Goal: Information Seeking & Learning: Learn about a topic

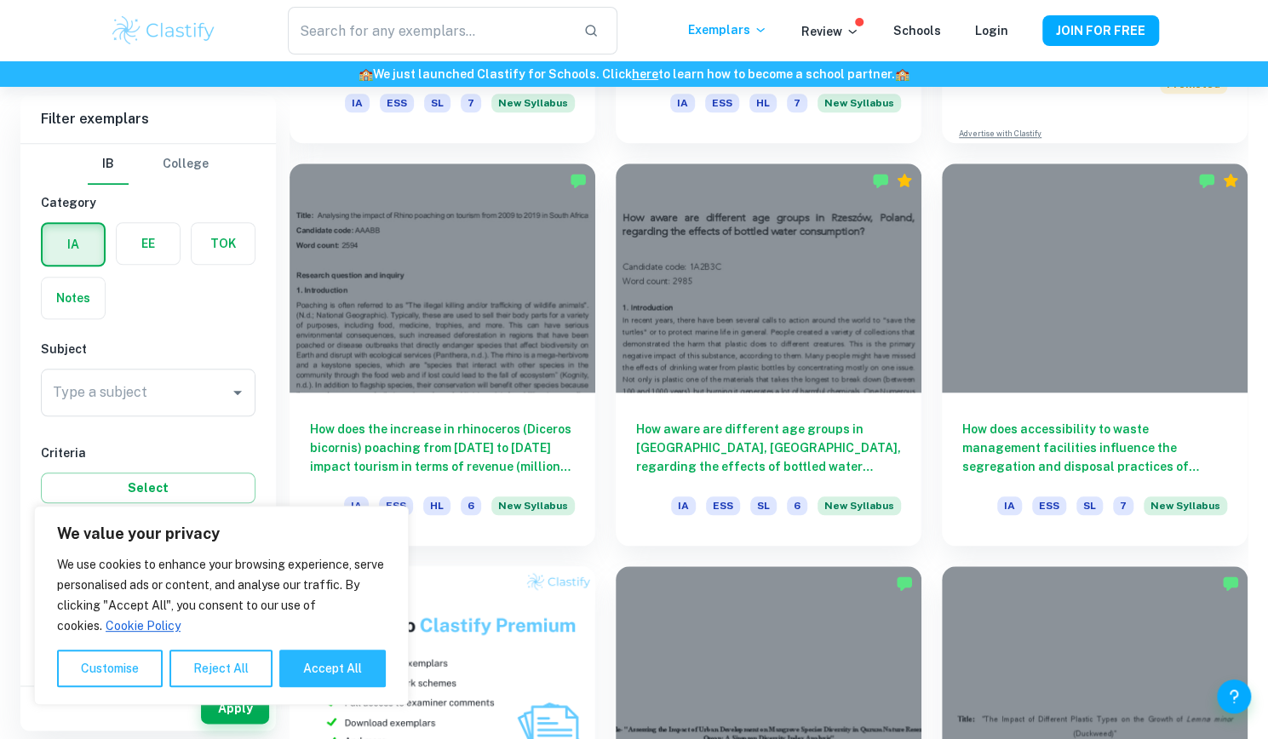
scroll to position [814, 0]
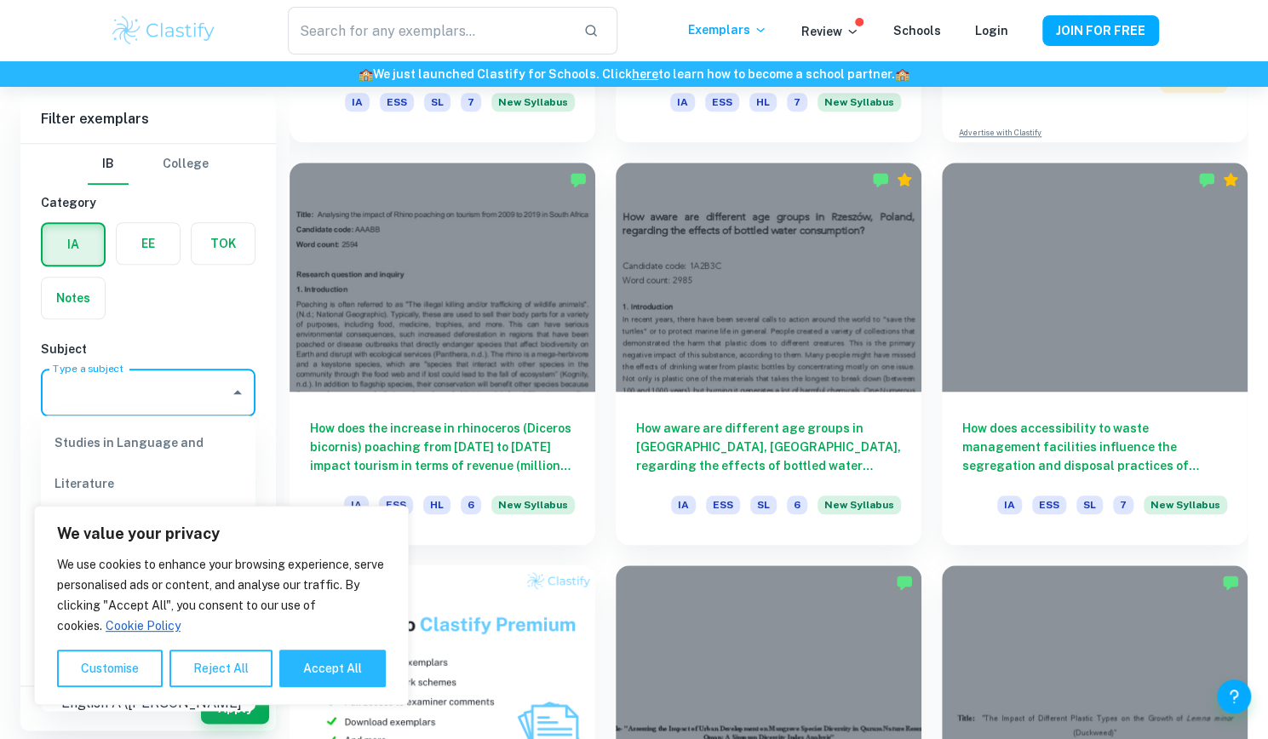
click at [142, 391] on input "Type a subject" at bounding box center [136, 392] width 174 height 32
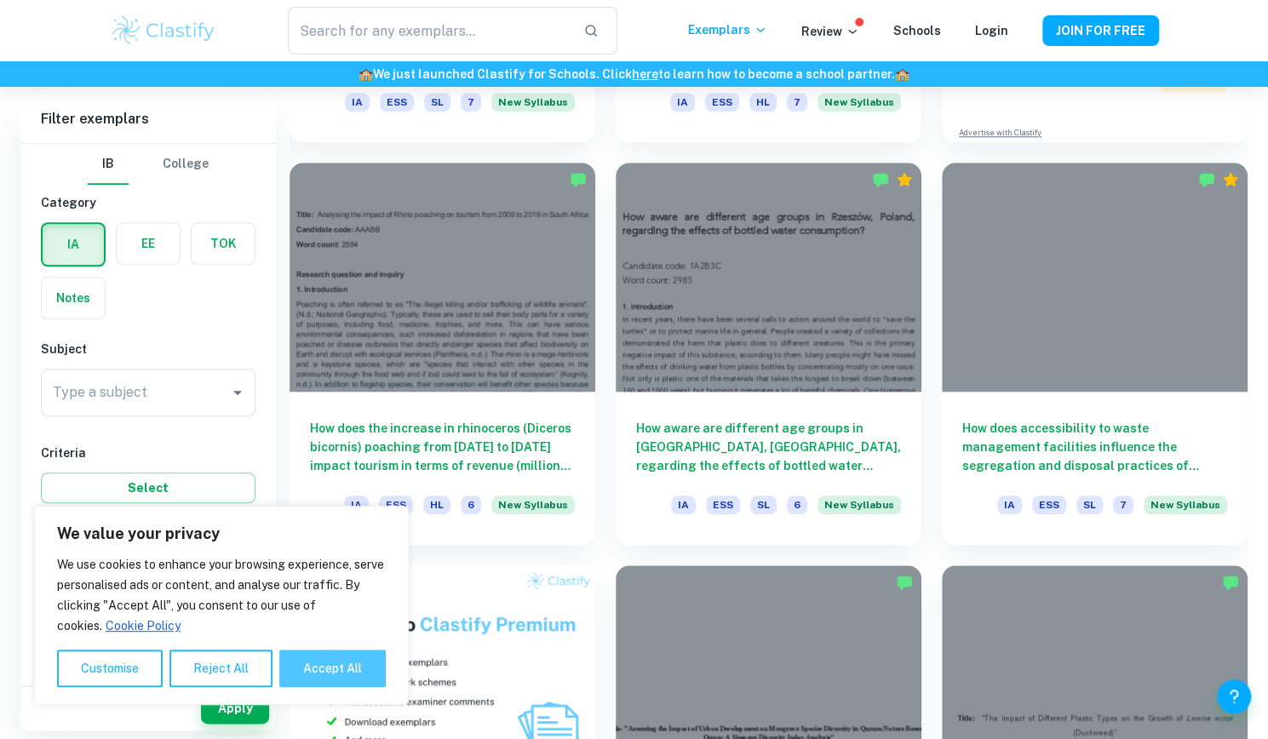
click at [314, 668] on button "Accept All" at bounding box center [332, 668] width 106 height 37
checkbox input "true"
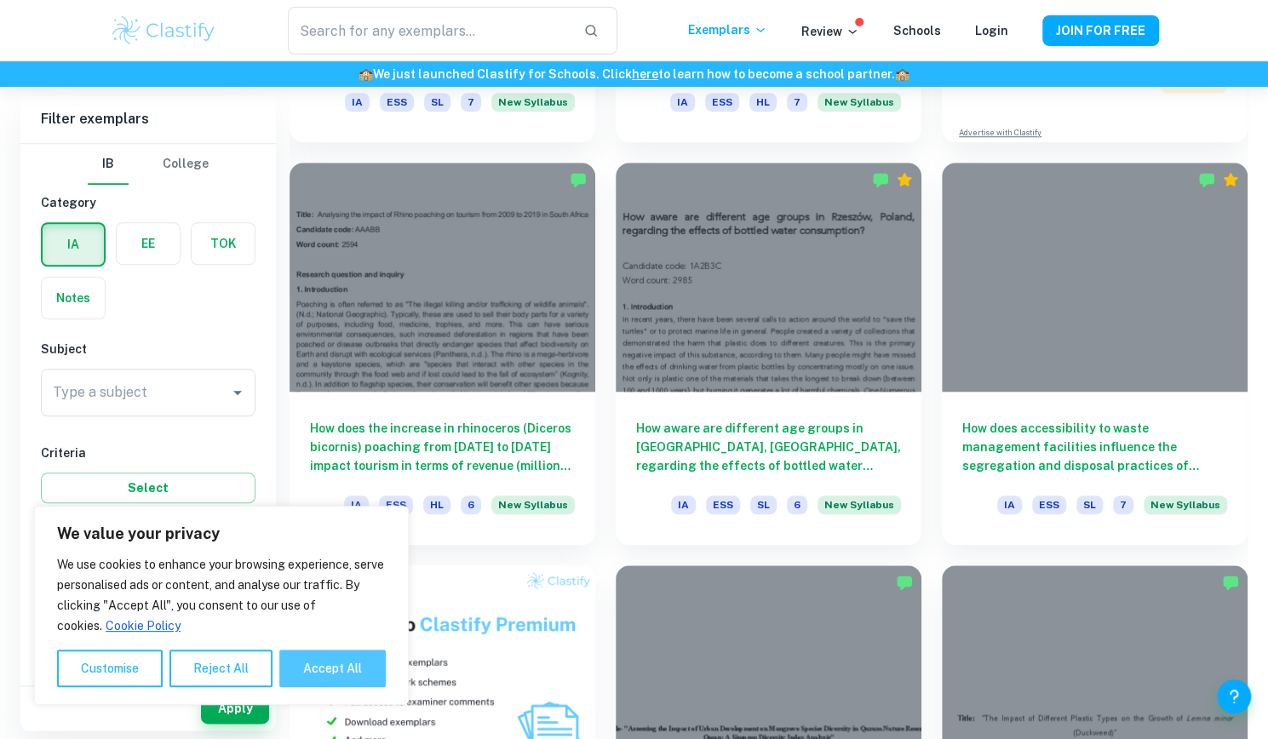
checkbox input "true"
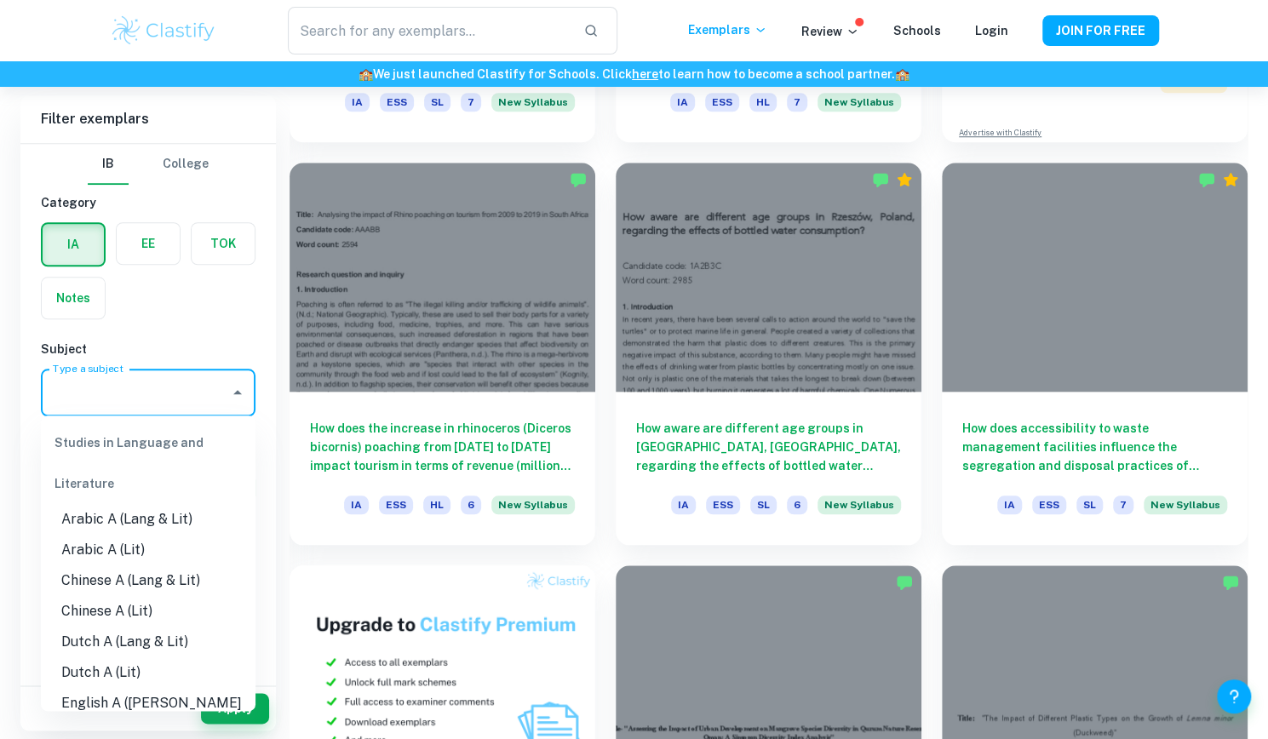
click at [155, 401] on input "Type a subject" at bounding box center [136, 392] width 174 height 32
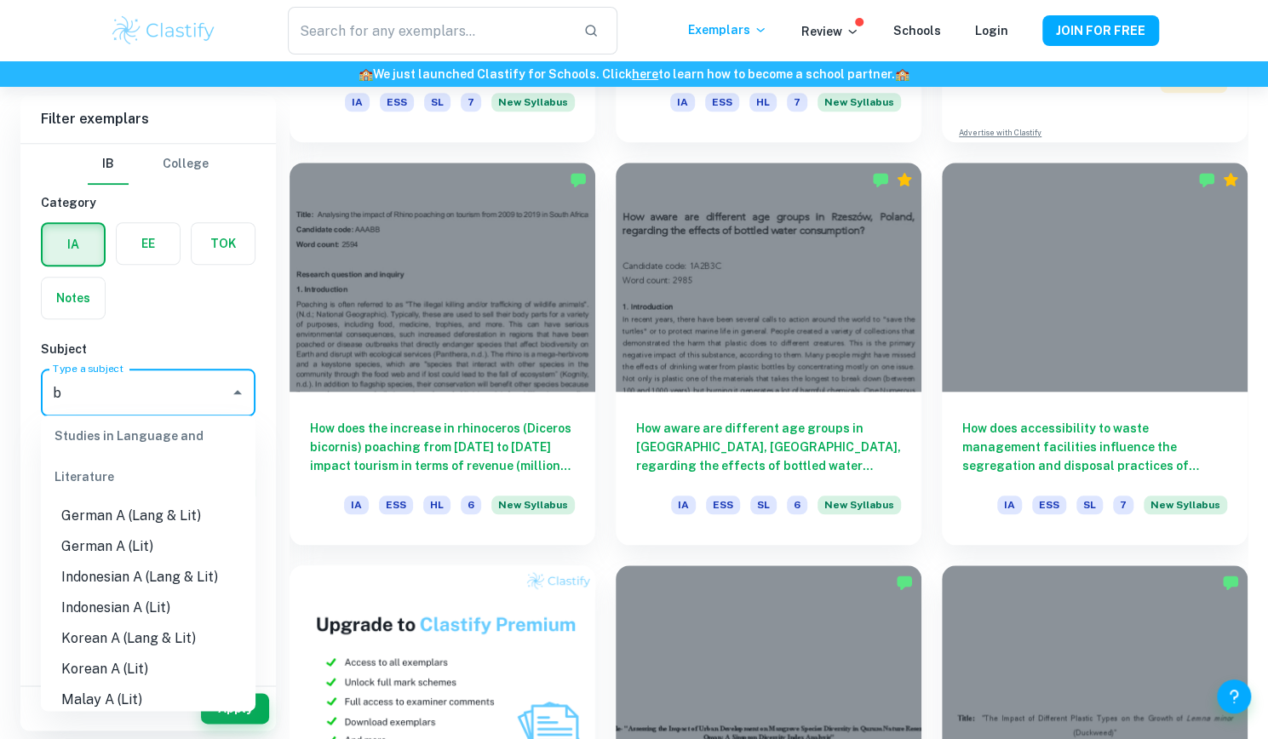
scroll to position [0, 0]
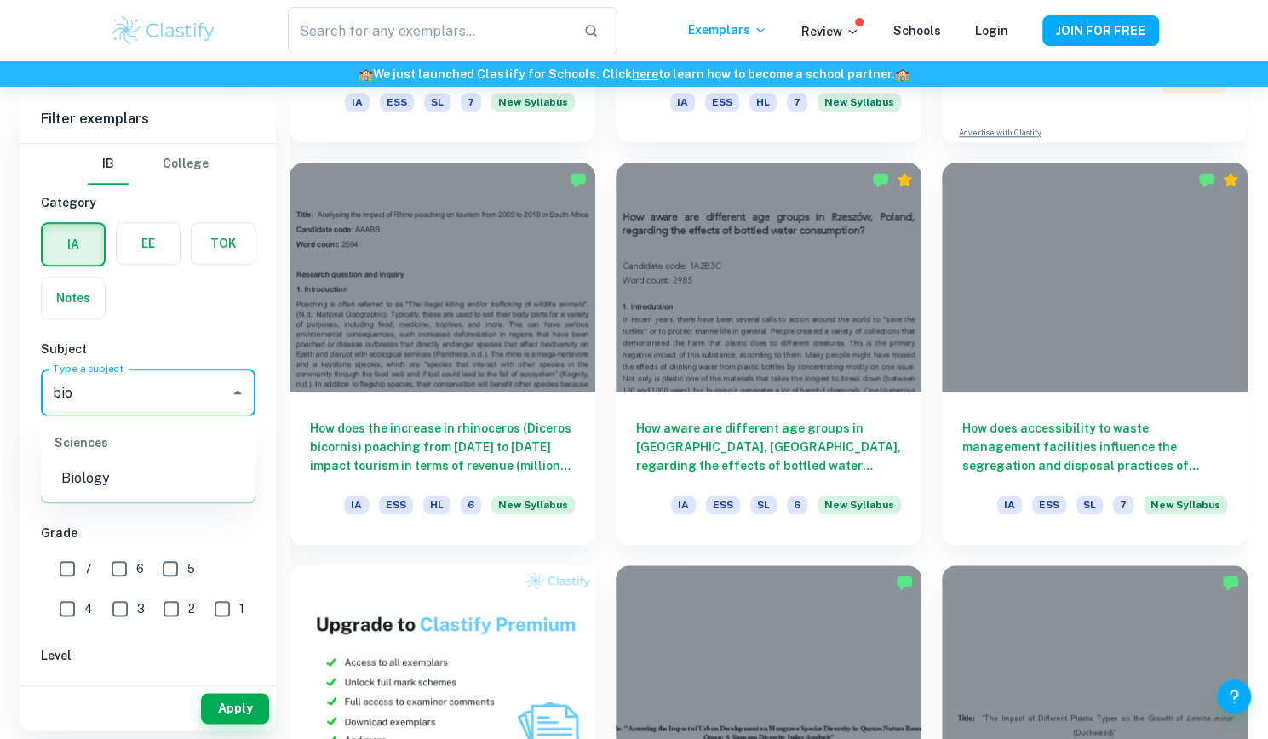
click at [123, 474] on li "Biology" at bounding box center [148, 478] width 215 height 31
click at [166, 399] on input "Biology" at bounding box center [125, 392] width 152 height 32
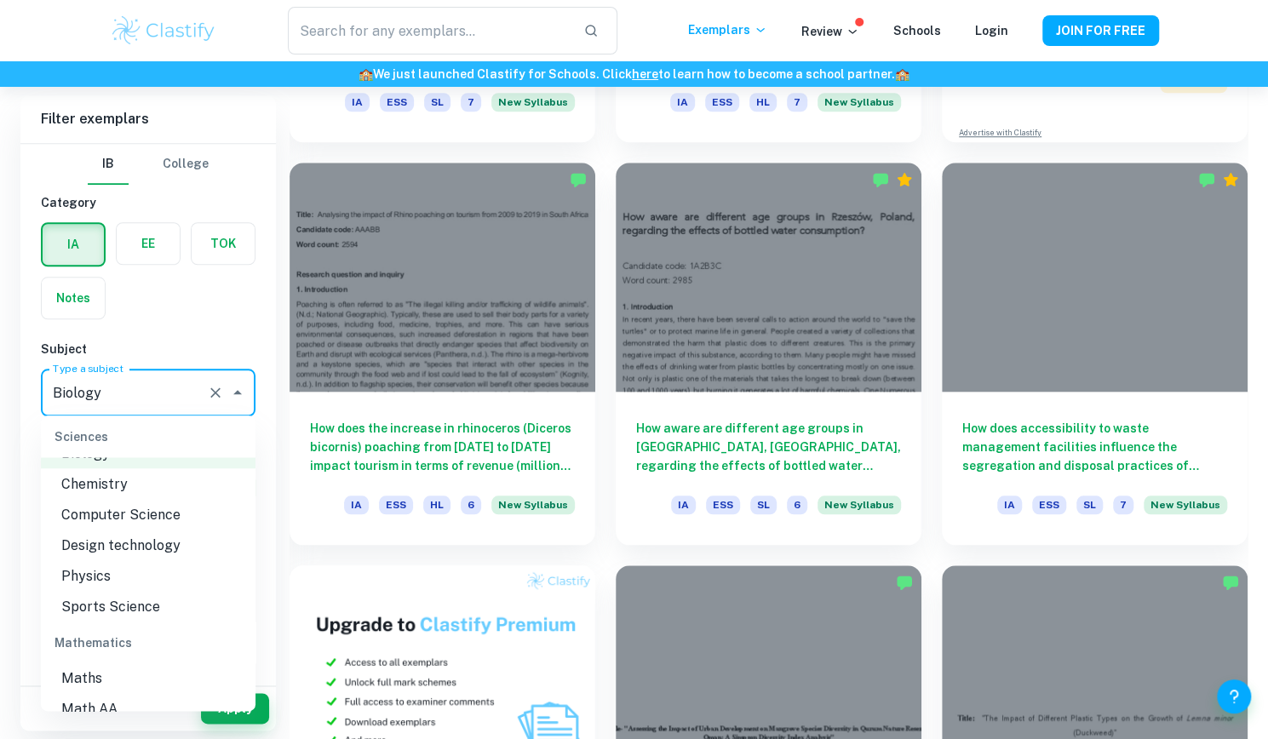
scroll to position [2155, 0]
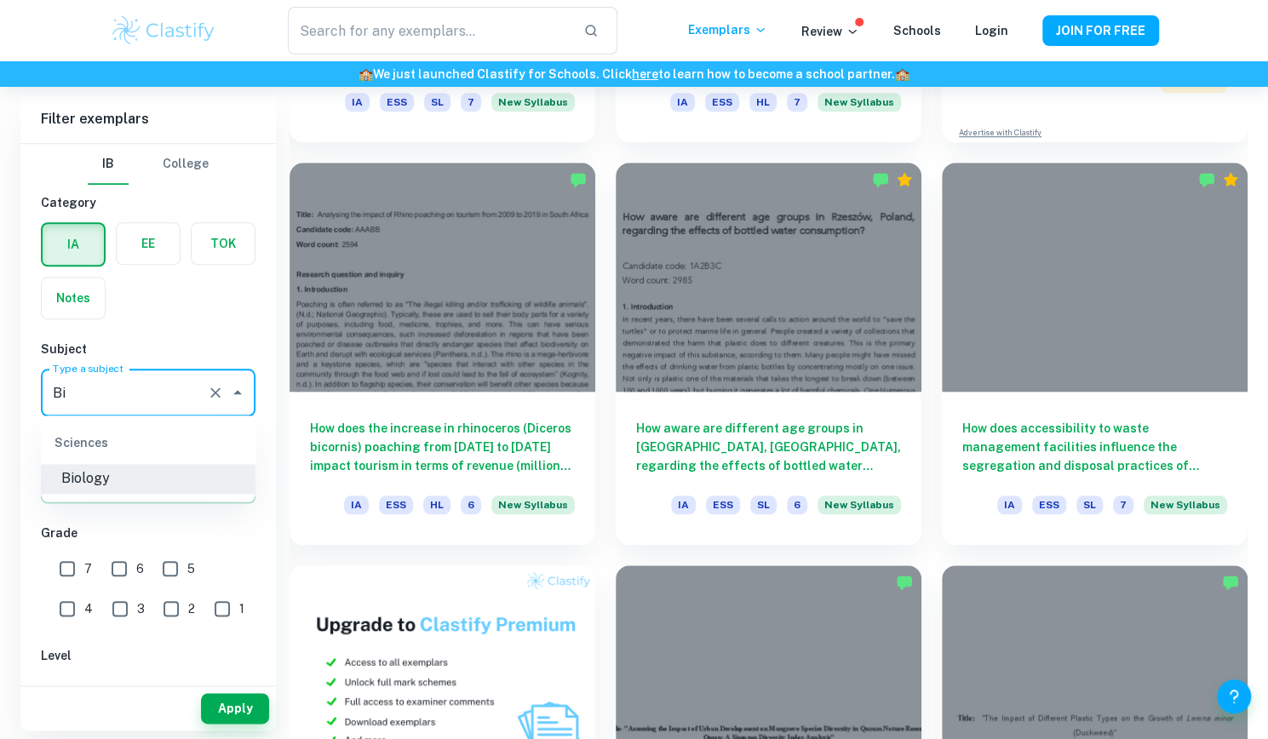
type input "B"
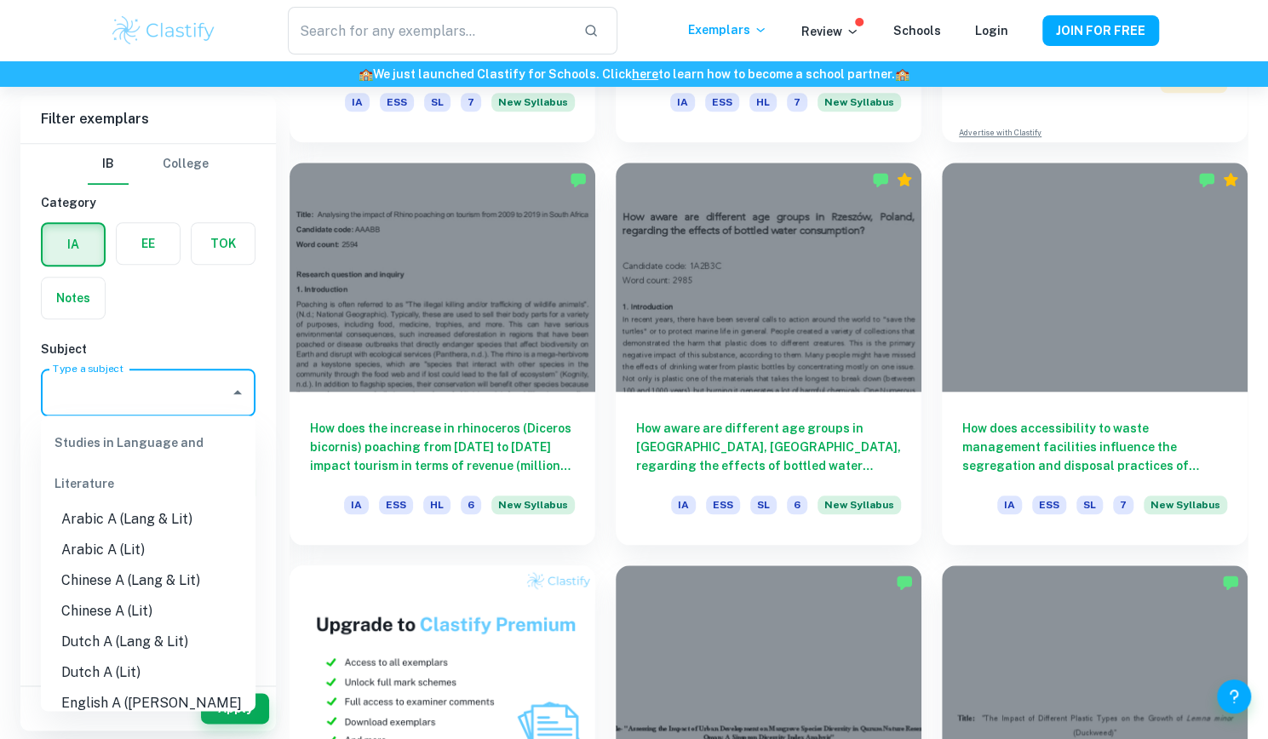
scroll to position [0, 0]
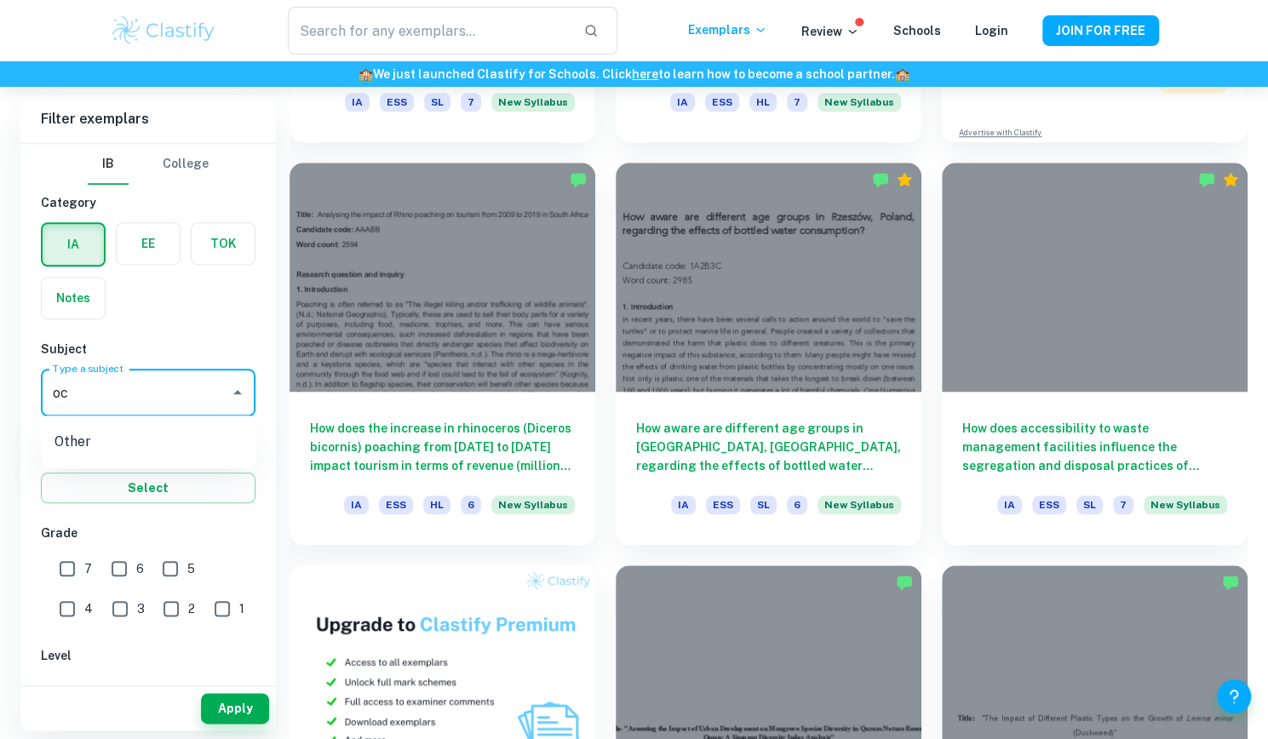
type input "o"
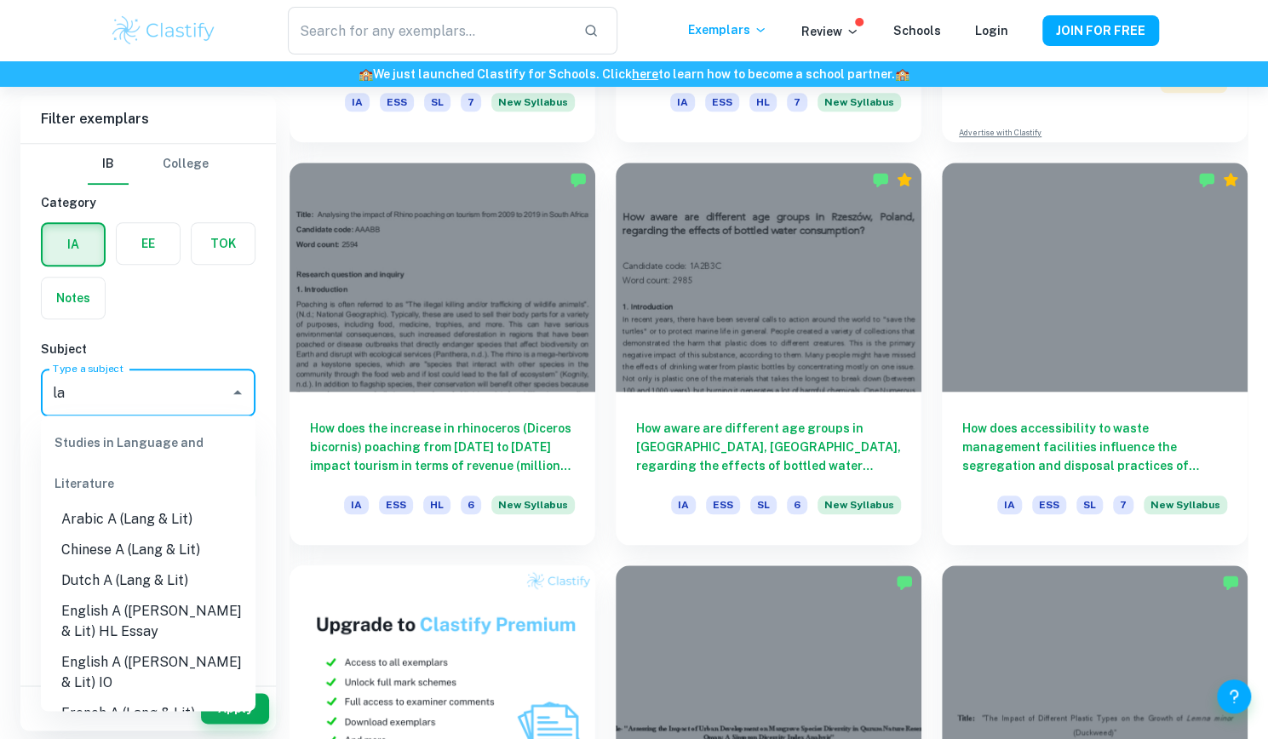
type input "l"
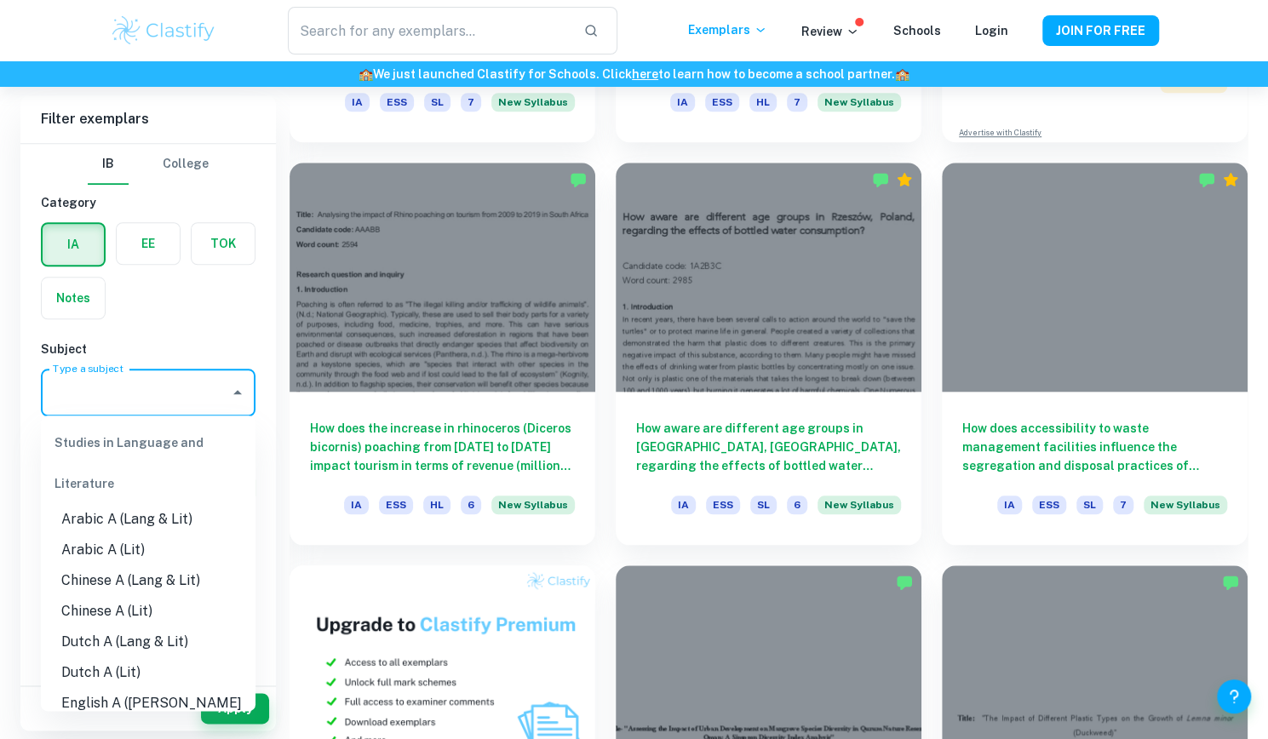
type input "o"
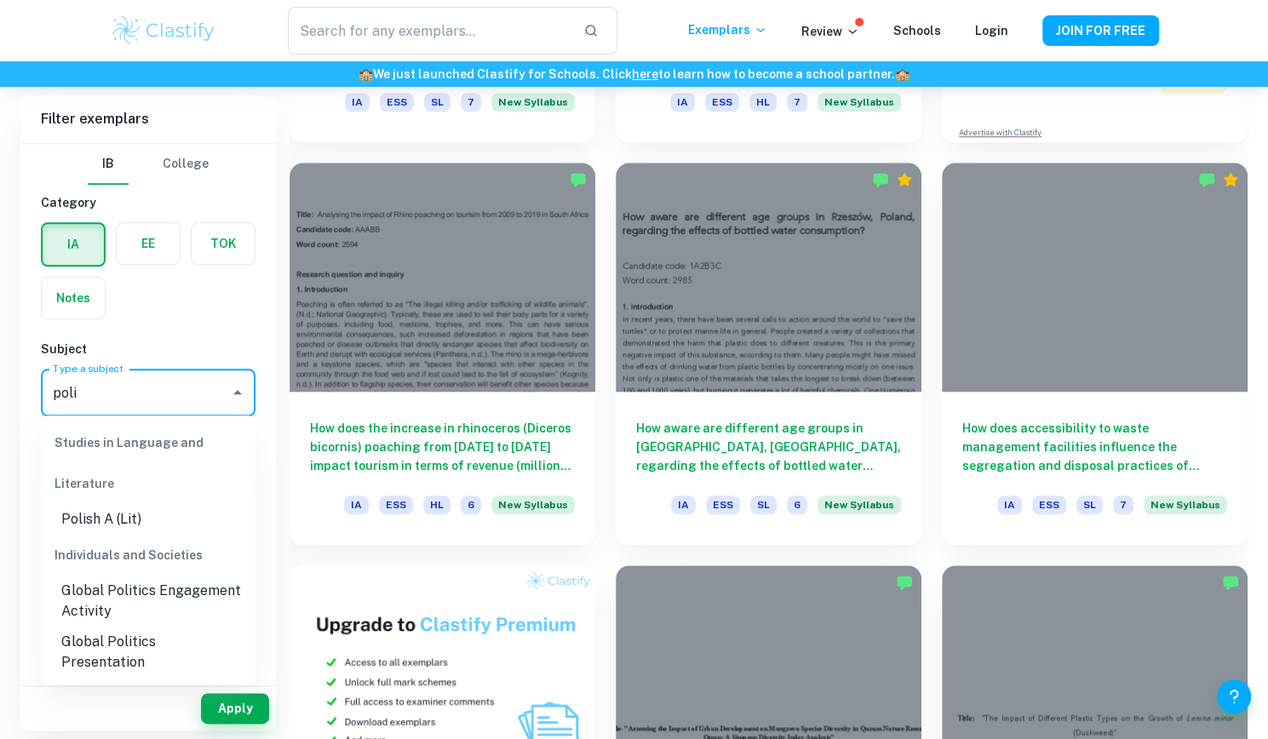
drag, startPoint x: 167, startPoint y: 618, endPoint x: 172, endPoint y: 571, distance: 47.1
click at [172, 571] on li "Individuals and Societies Global Politics Engagement Activity Global Politics P…" at bounding box center [148, 606] width 215 height 143
click at [174, 592] on li "Global Politics Engagement Activity" at bounding box center [148, 601] width 215 height 51
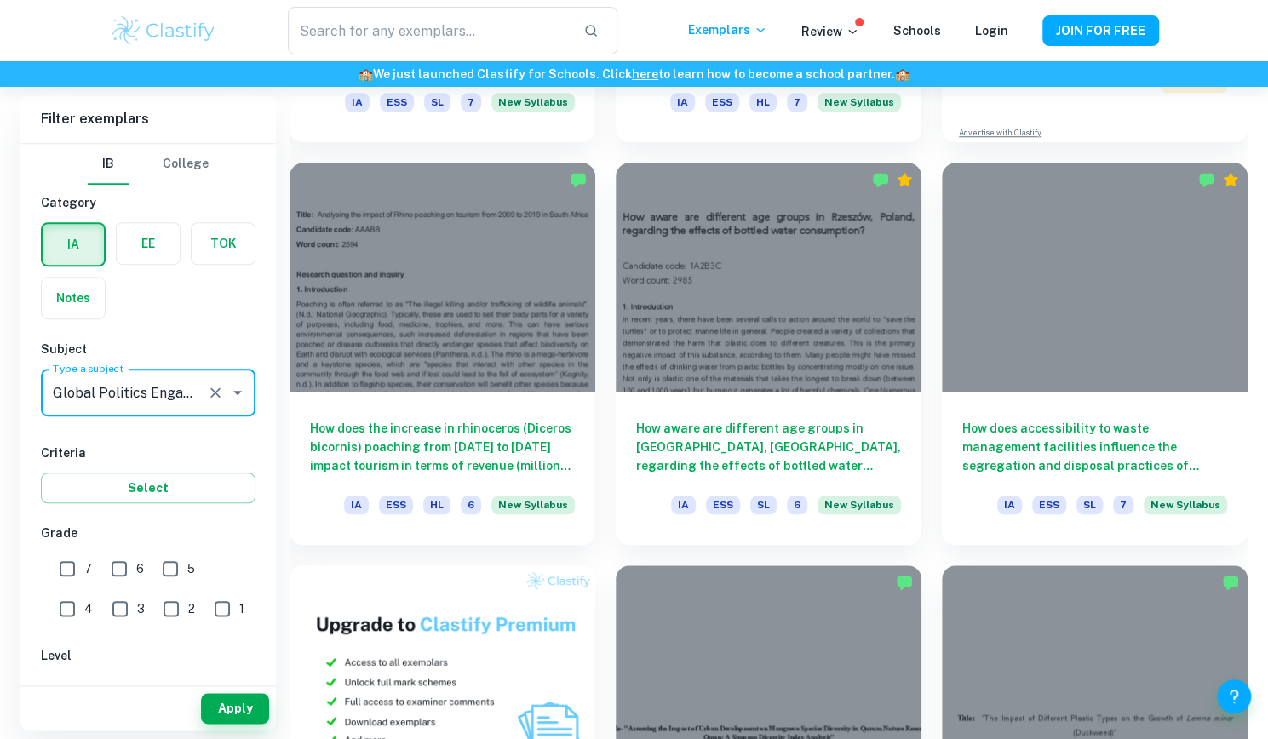
type input "Global Politics Engagement Activity"
click at [56, 571] on input "7" at bounding box center [67, 569] width 34 height 34
checkbox input "true"
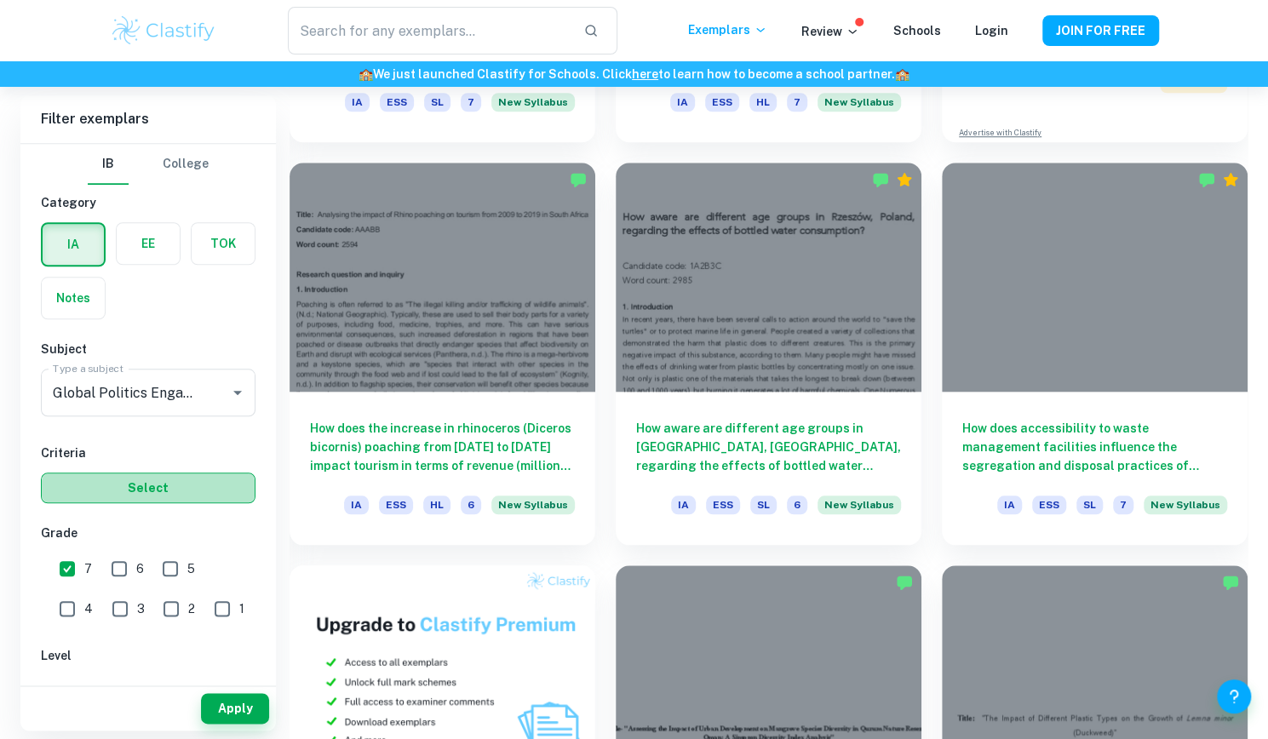
click at [106, 491] on button "Select" at bounding box center [148, 488] width 215 height 31
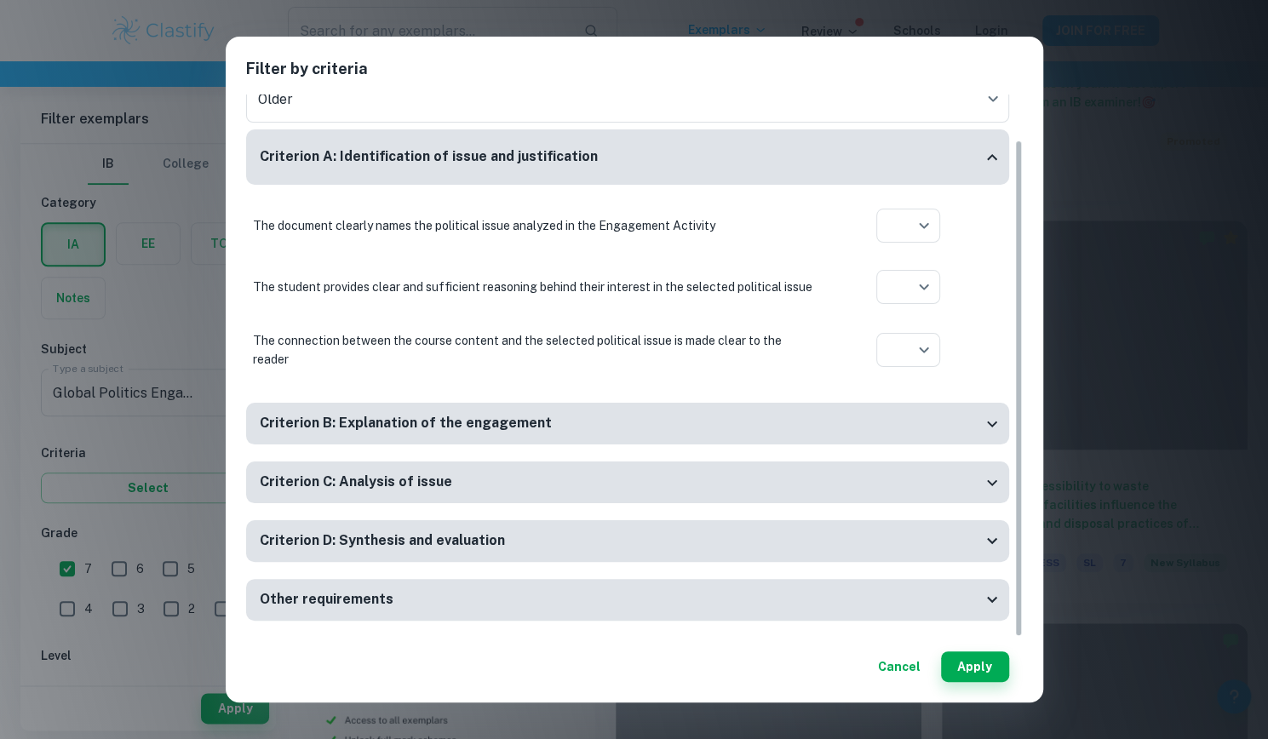
scroll to position [761, 0]
click at [958, 667] on button "Apply" at bounding box center [975, 667] width 68 height 31
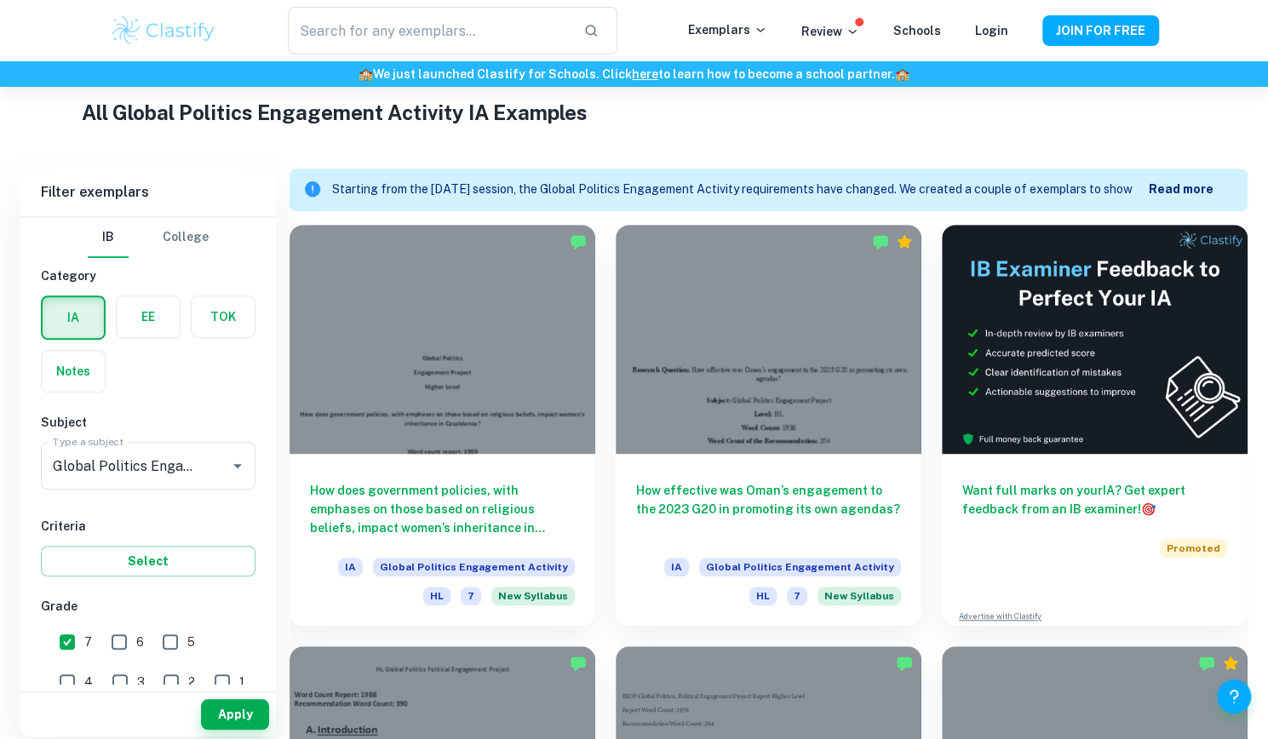
scroll to position [412, 0]
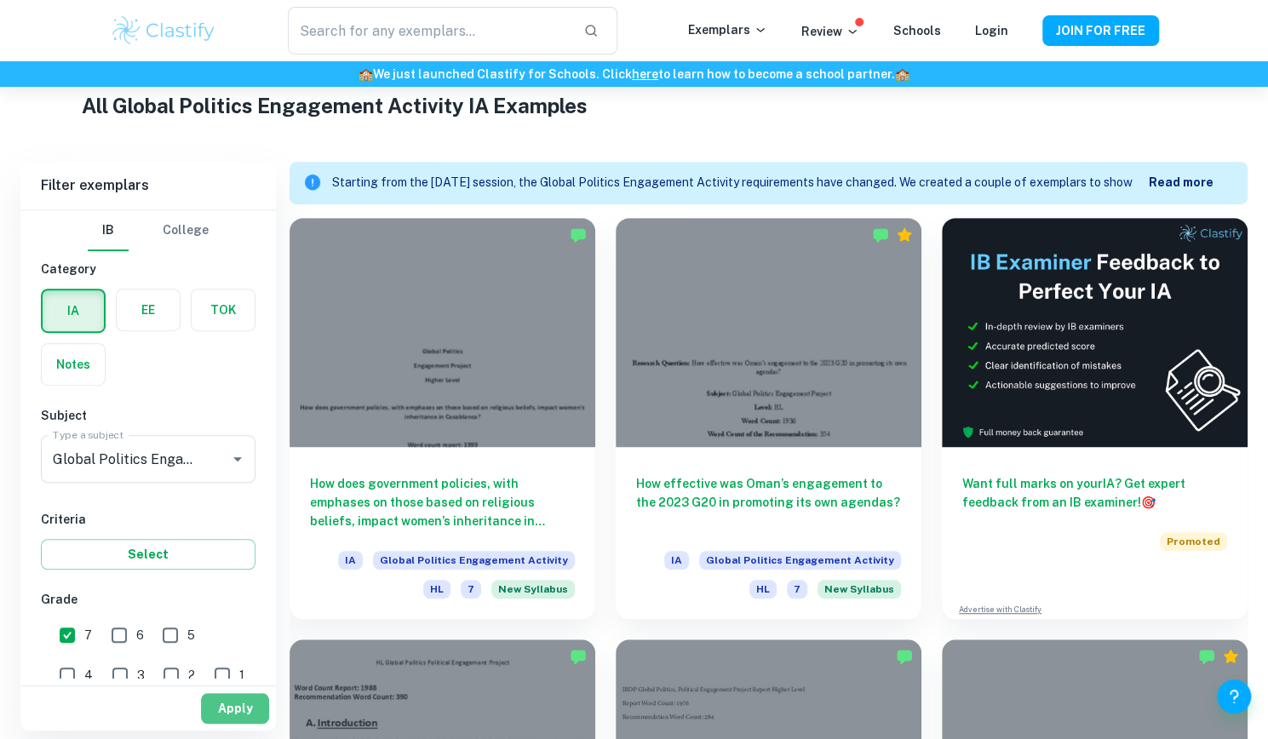
click at [217, 707] on button "Apply" at bounding box center [235, 708] width 68 height 31
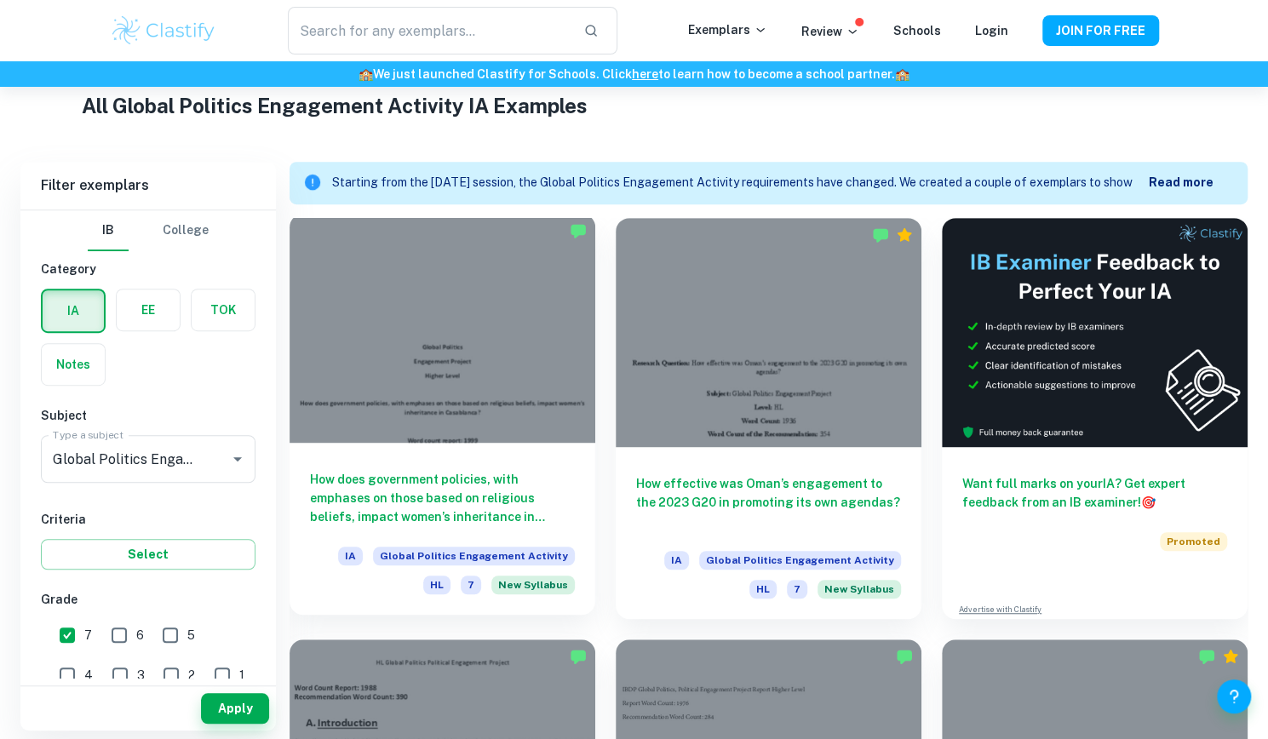
click at [576, 513] on div "How does government policies, with emphases on those based on religious beliefs…" at bounding box center [443, 529] width 306 height 172
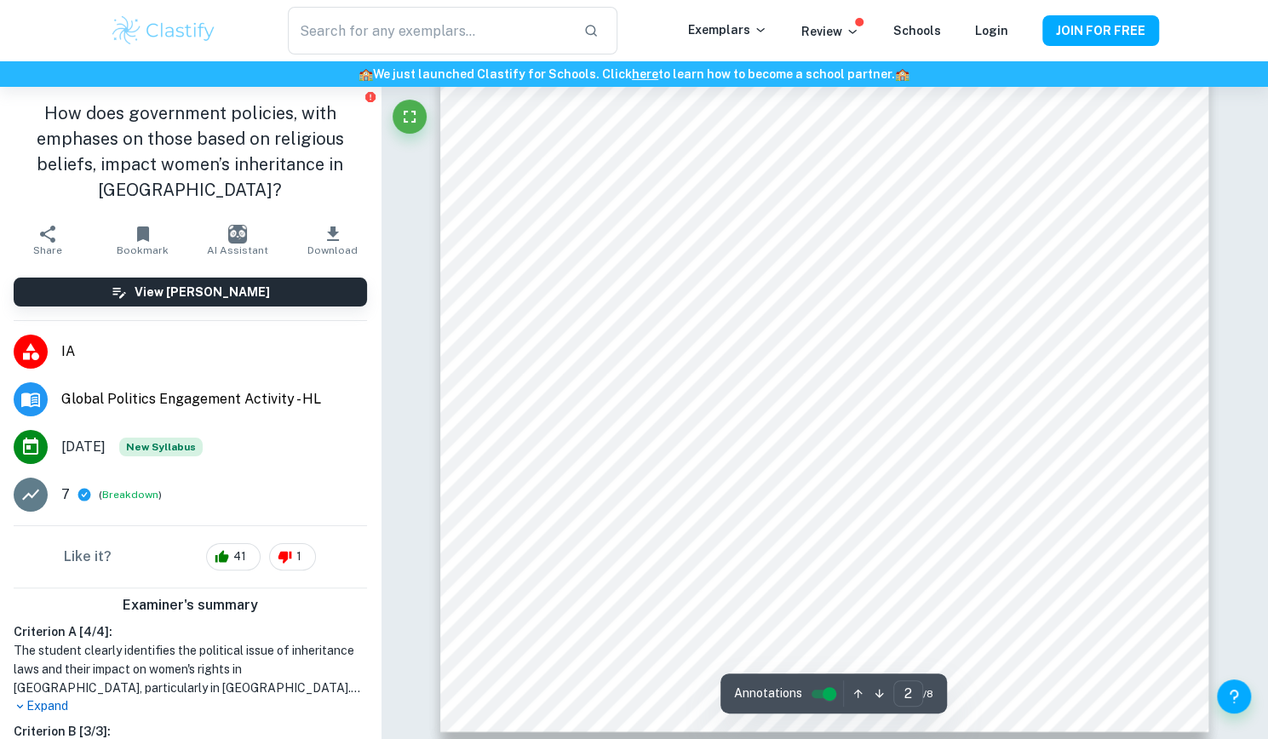
scroll to position [1116, 0]
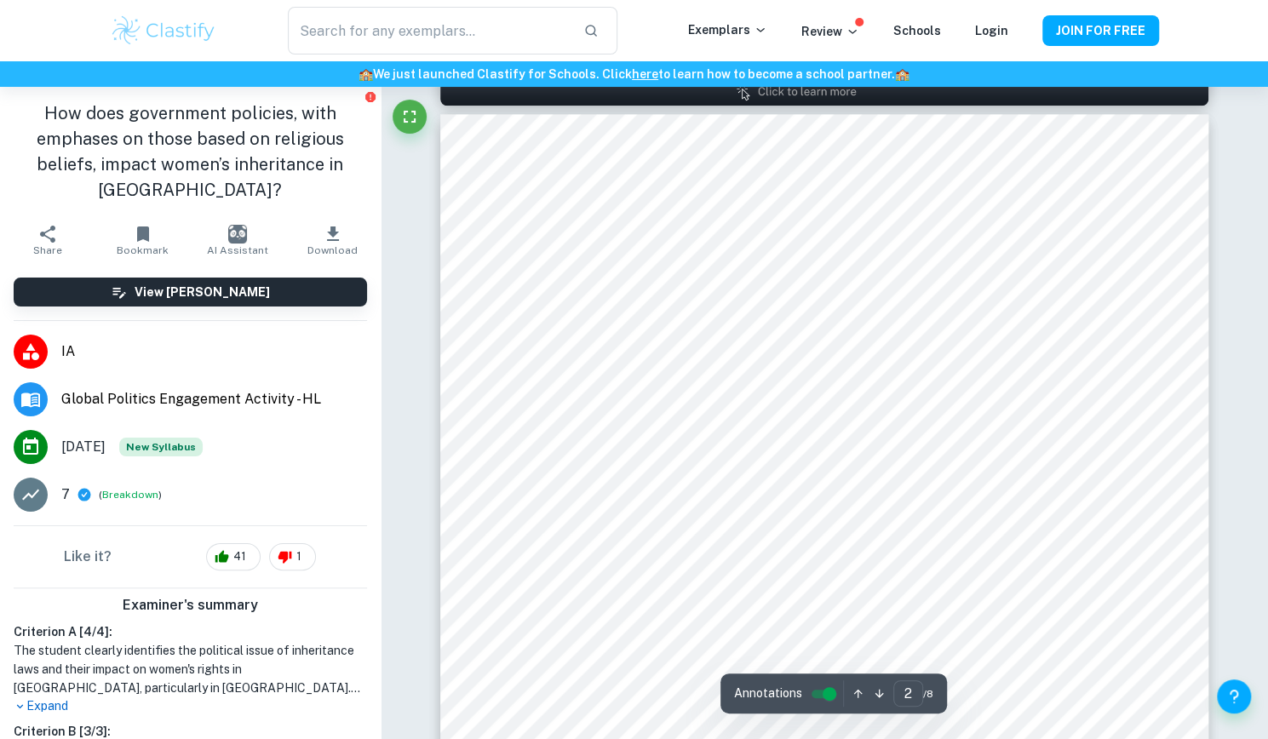
type input "1"
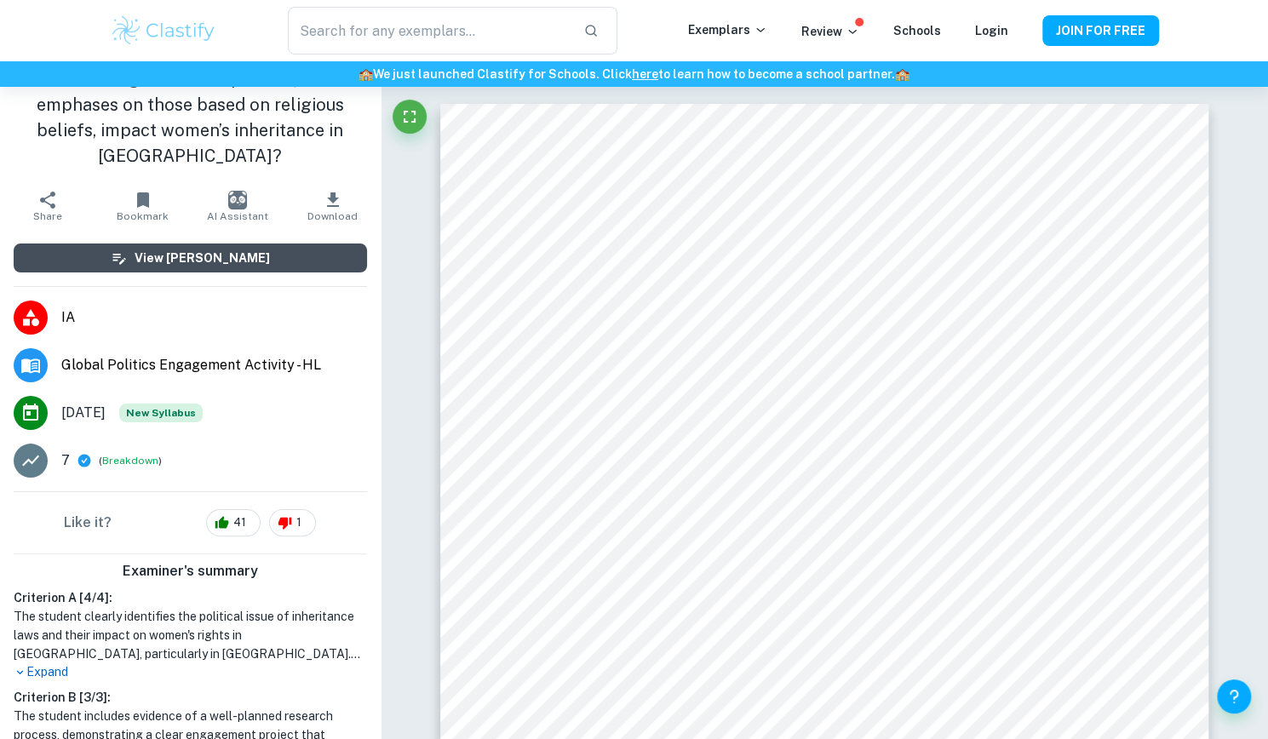
scroll to position [0, 0]
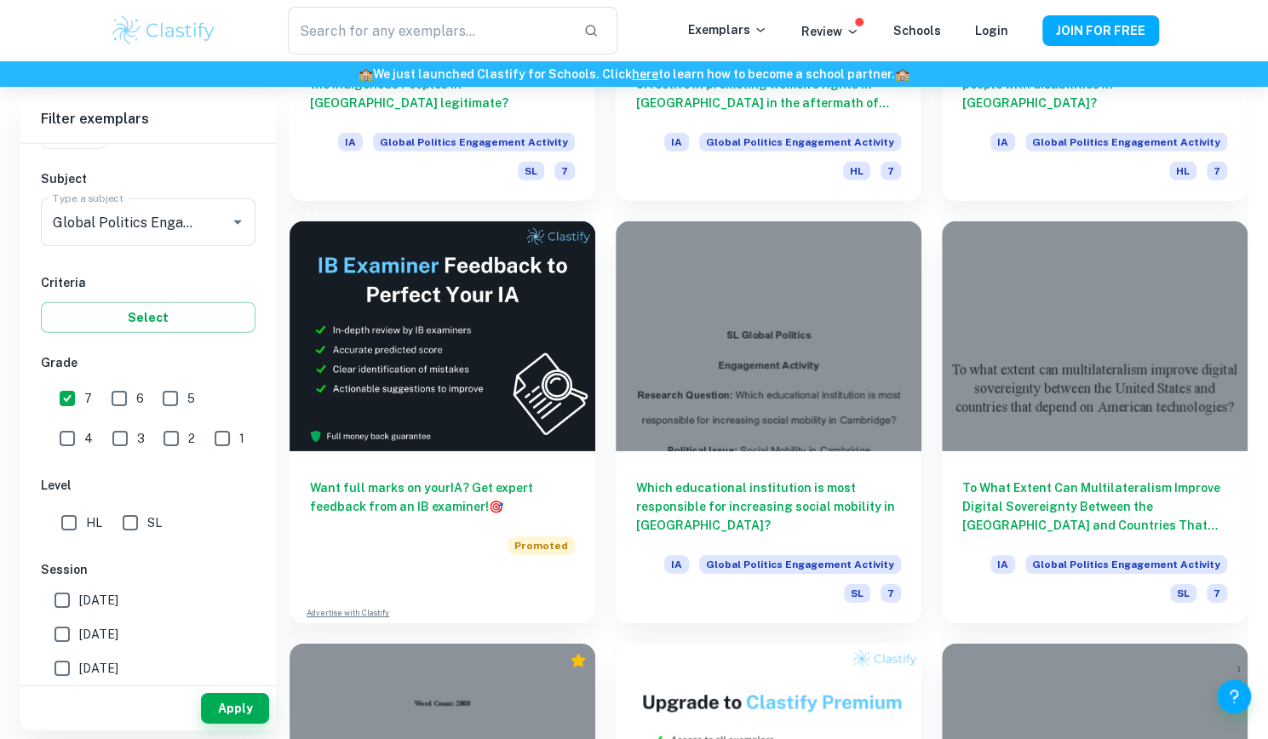
scroll to position [2753, 0]
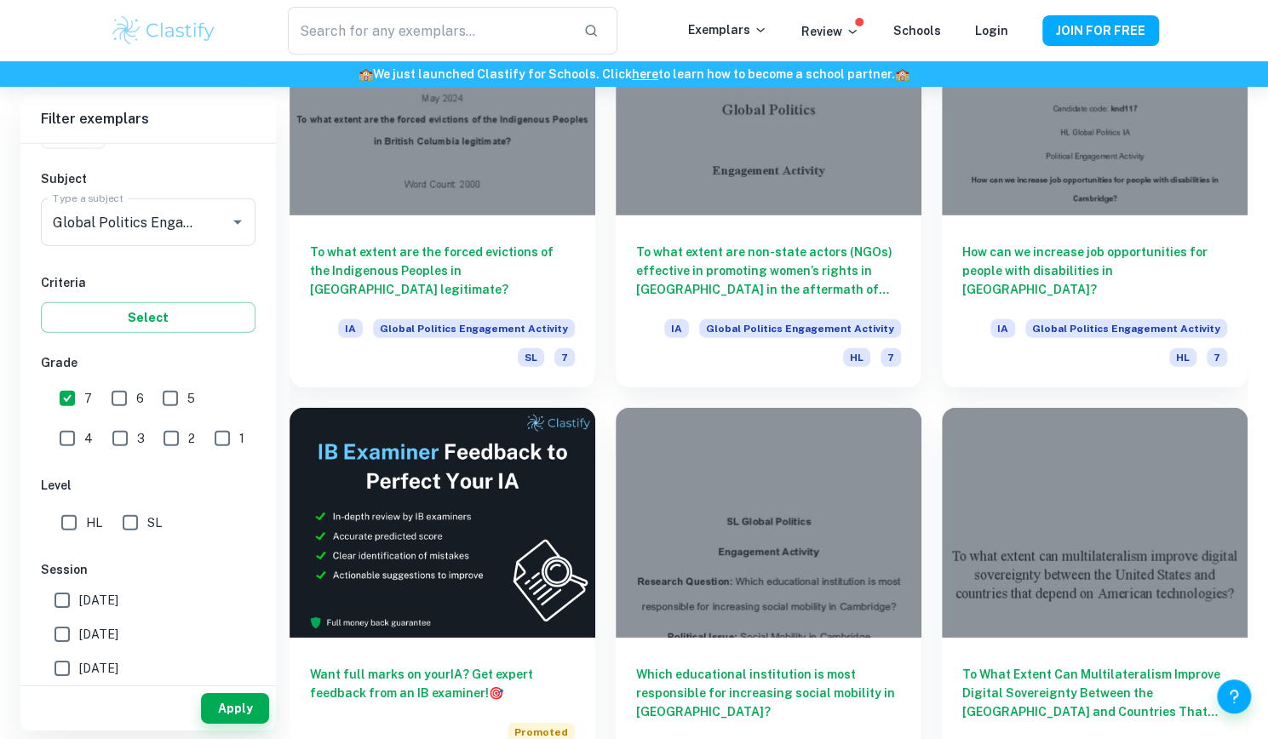
click at [167, 256] on div "IB College Category IA EE TOK Notes Subject Type a subject Global Politics Enga…" at bounding box center [148, 466] width 256 height 985
click at [153, 239] on div "Global Politics Engagement Activity Type a subject" at bounding box center [148, 222] width 215 height 48
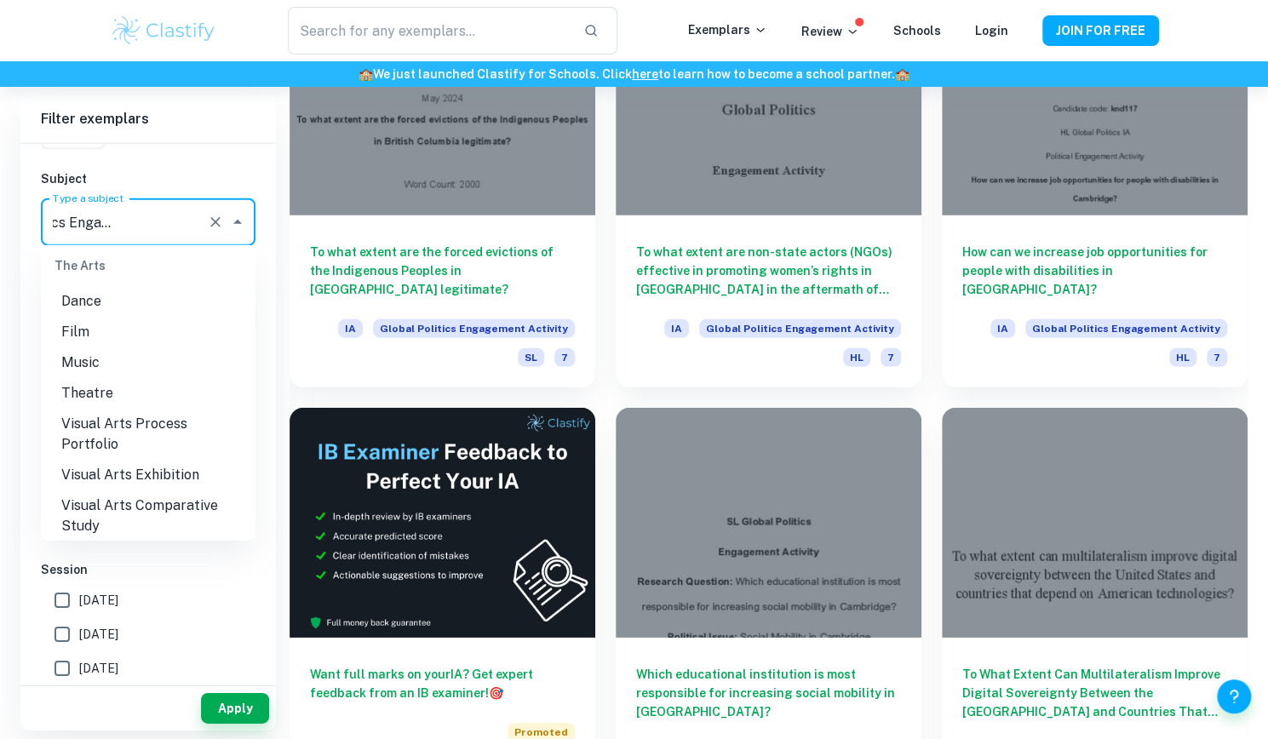
scroll to position [2470, 0]
click at [88, 359] on li "Music" at bounding box center [148, 362] width 215 height 31
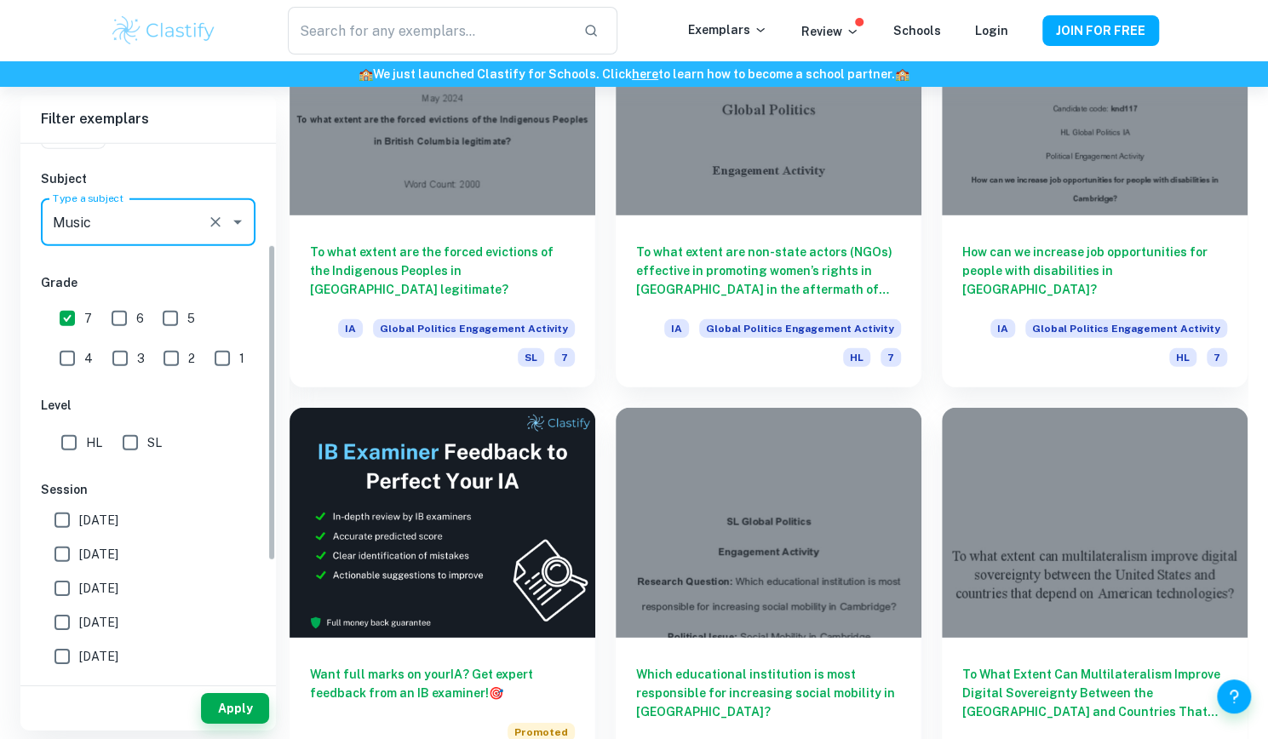
type input "Music"
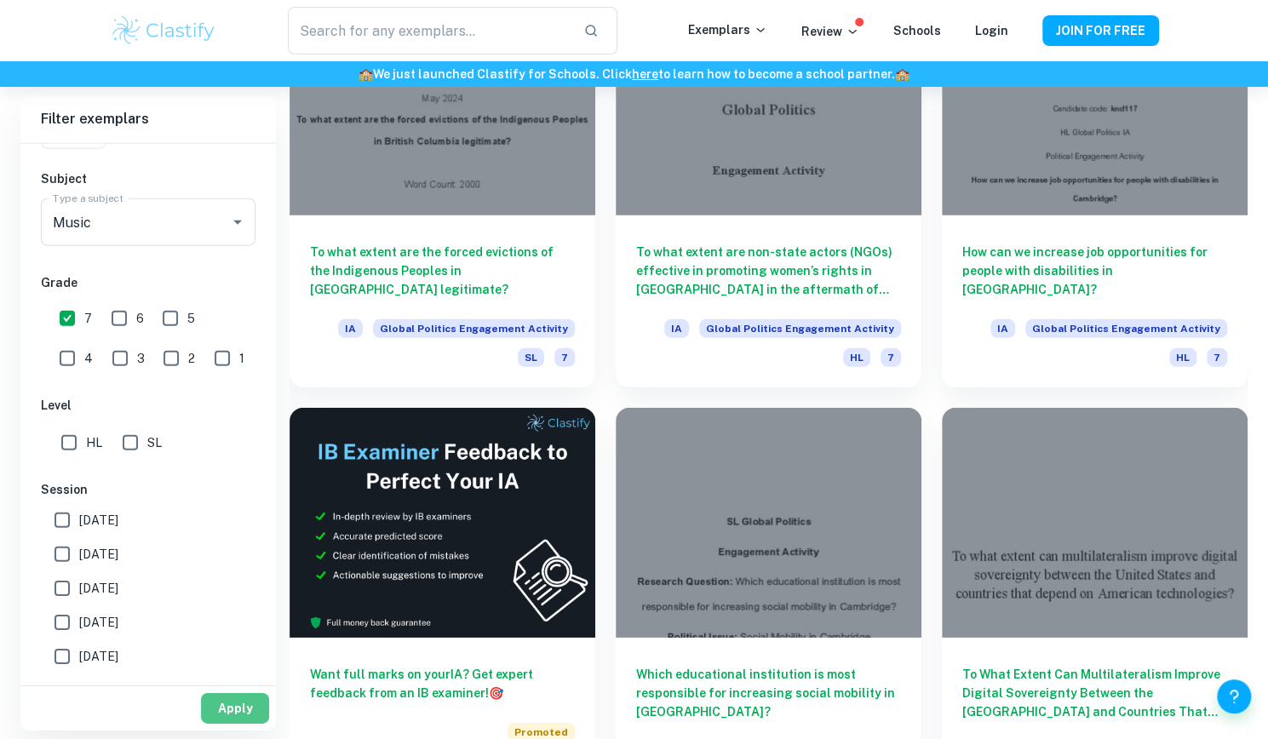
click at [242, 702] on button "Apply" at bounding box center [235, 708] width 68 height 31
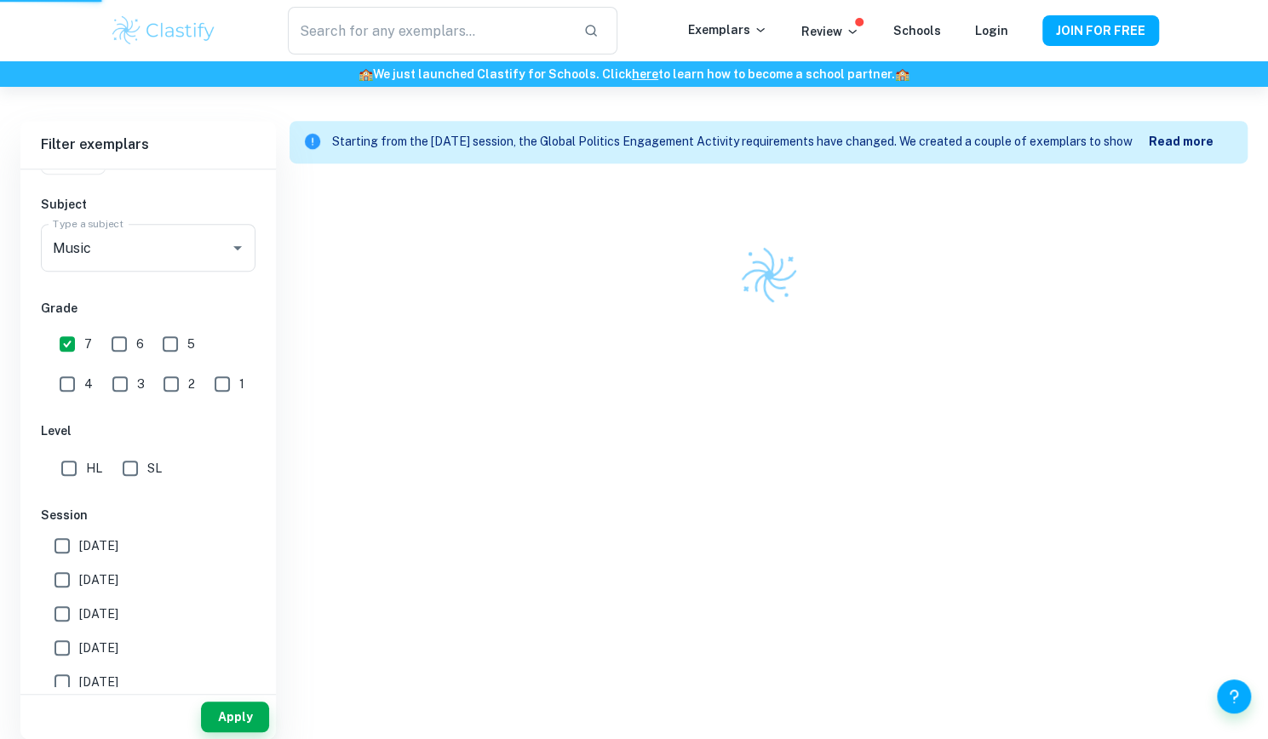
scroll to position [445, 0]
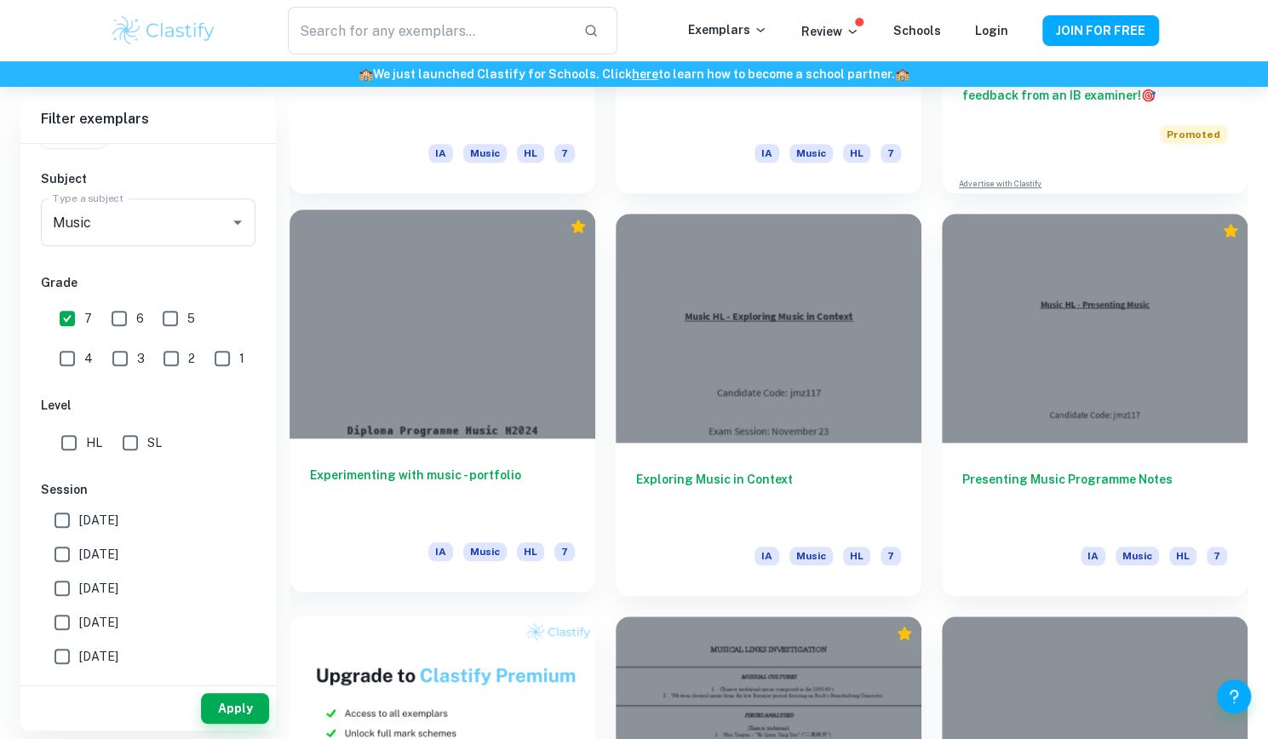
scroll to position [691, 0]
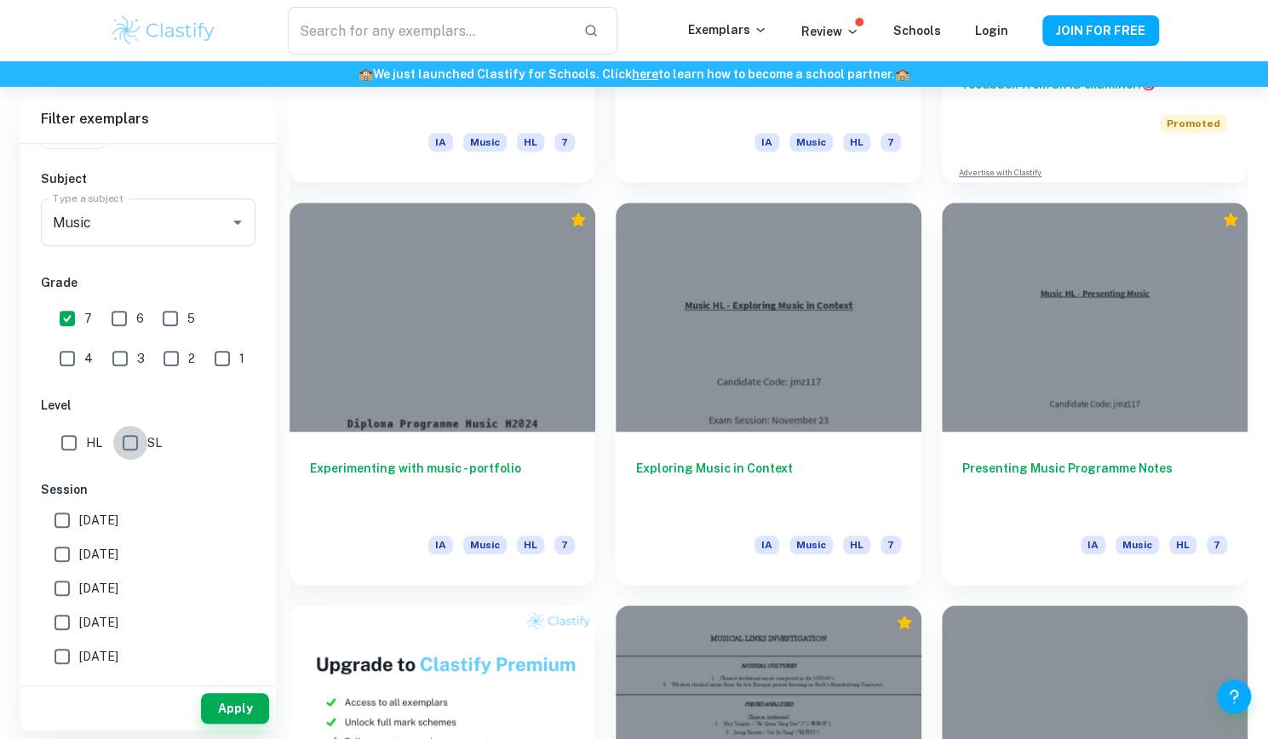
click at [129, 448] on input "SL" at bounding box center [130, 443] width 34 height 34
click at [230, 716] on button "Apply" at bounding box center [235, 708] width 68 height 31
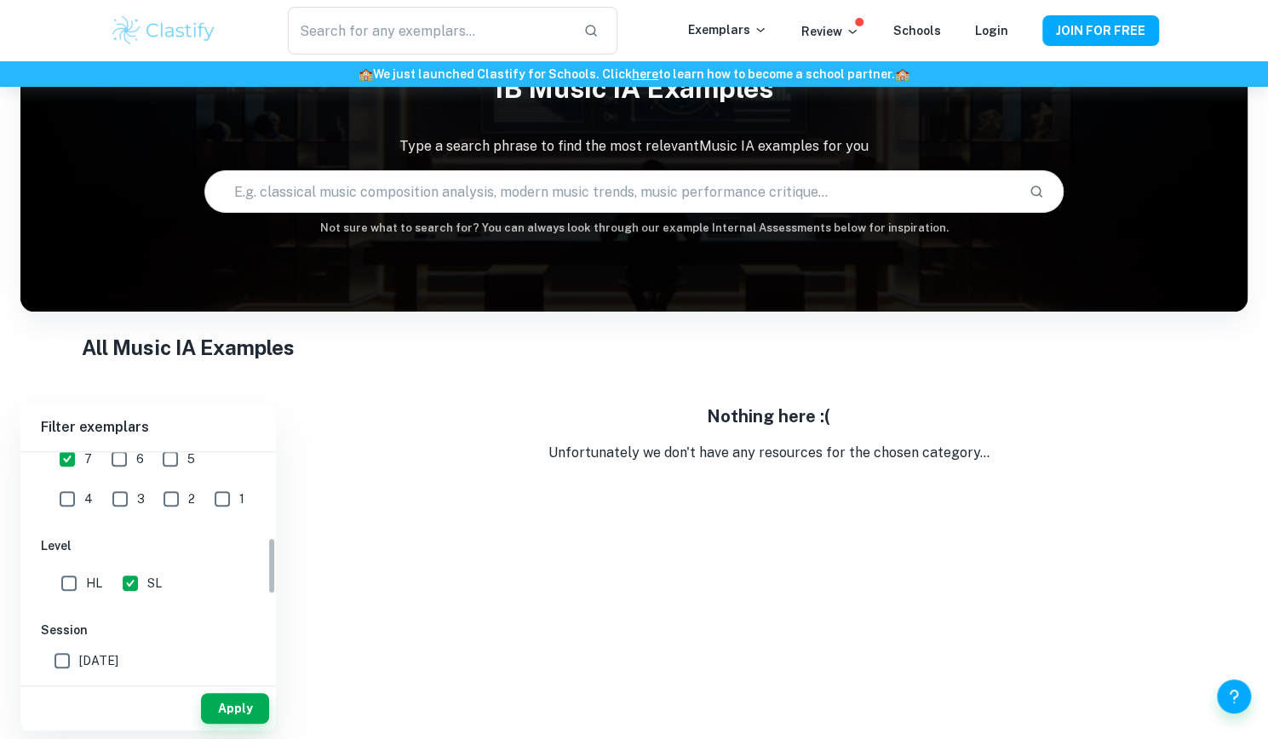
scroll to position [339, 0]
click at [136, 585] on input "SL" at bounding box center [130, 583] width 34 height 34
checkbox input "false"
click at [236, 711] on button "Apply" at bounding box center [235, 708] width 68 height 31
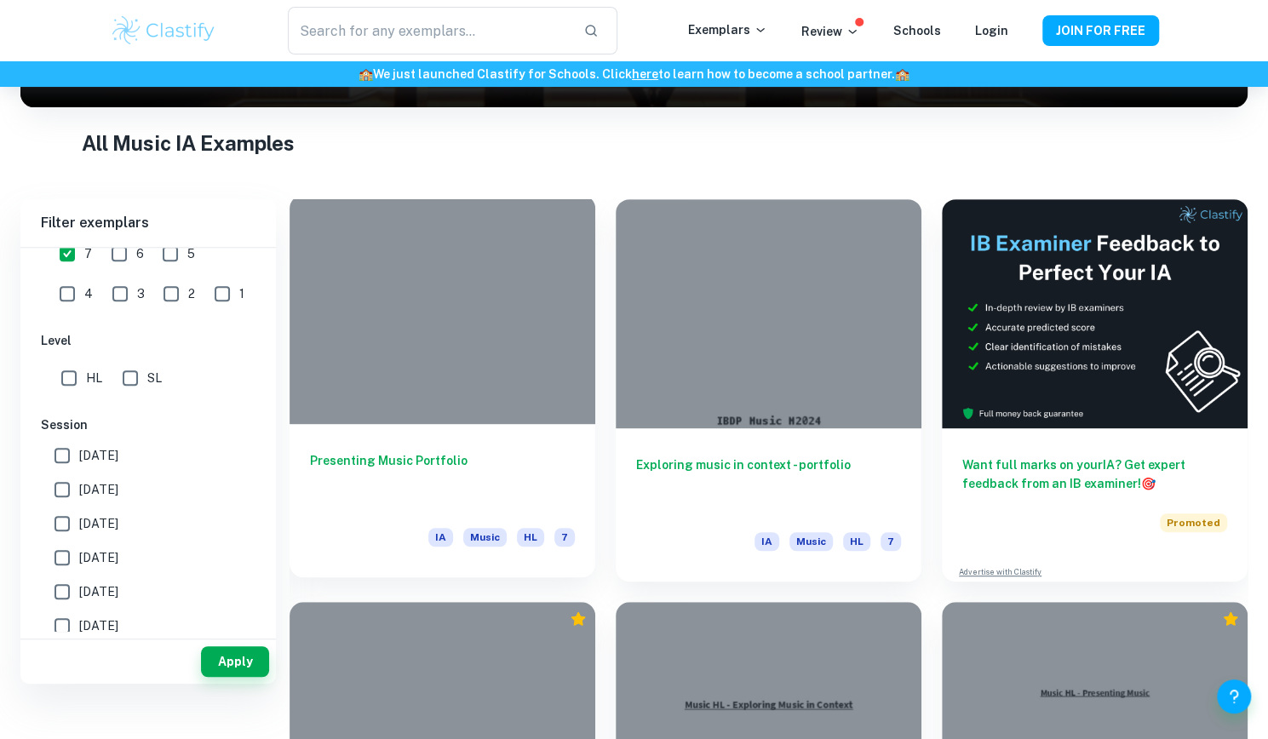
scroll to position [244, 0]
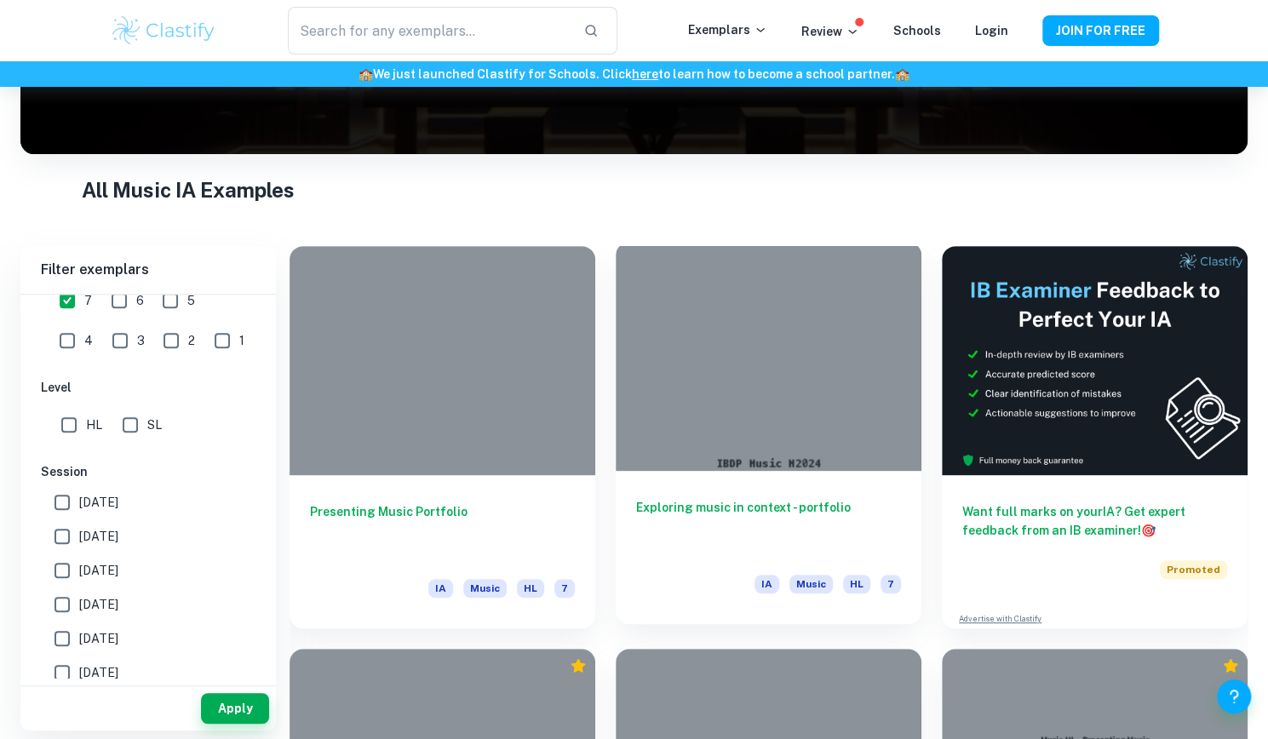
click at [709, 431] on div at bounding box center [769, 356] width 306 height 229
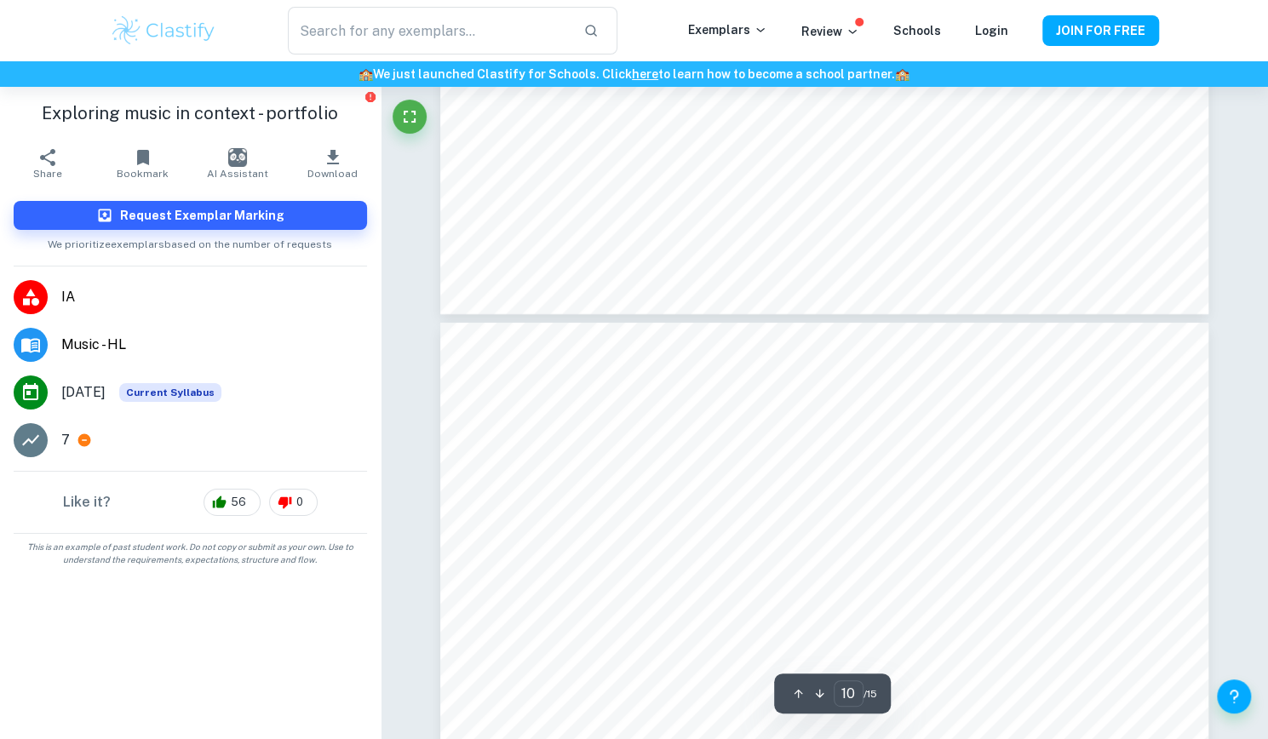
type input "11"
